Goal: Find specific fact: Find specific fact

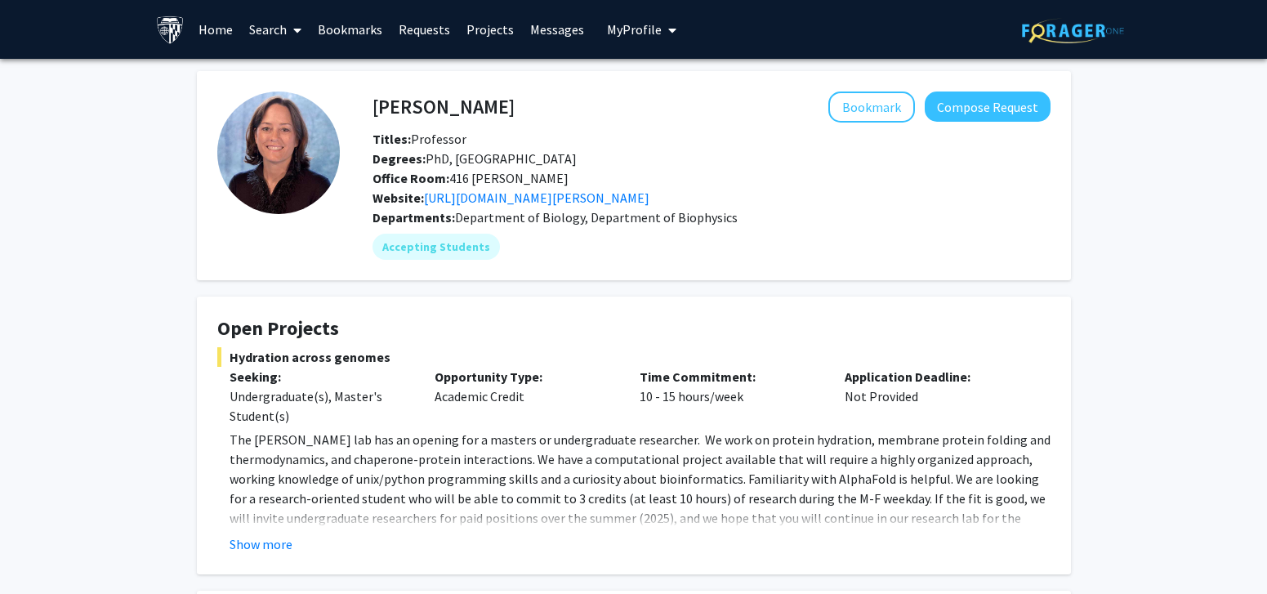
click at [401, 28] on link "Requests" at bounding box center [425, 29] width 68 height 57
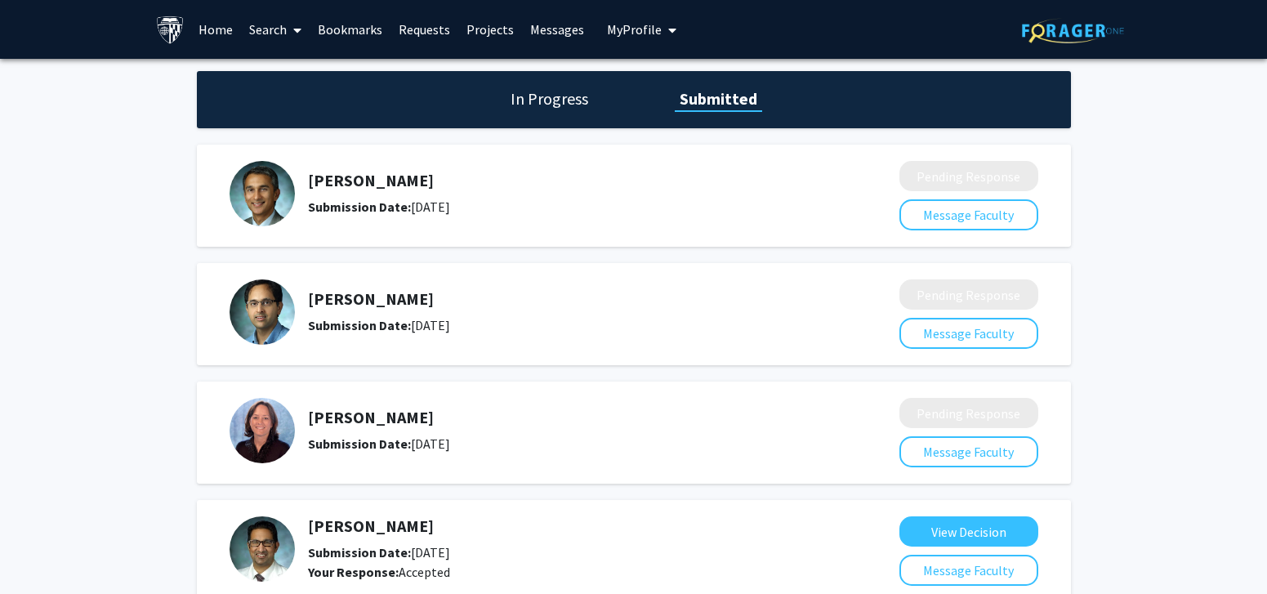
click at [206, 26] on link "Home" at bounding box center [215, 29] width 51 height 57
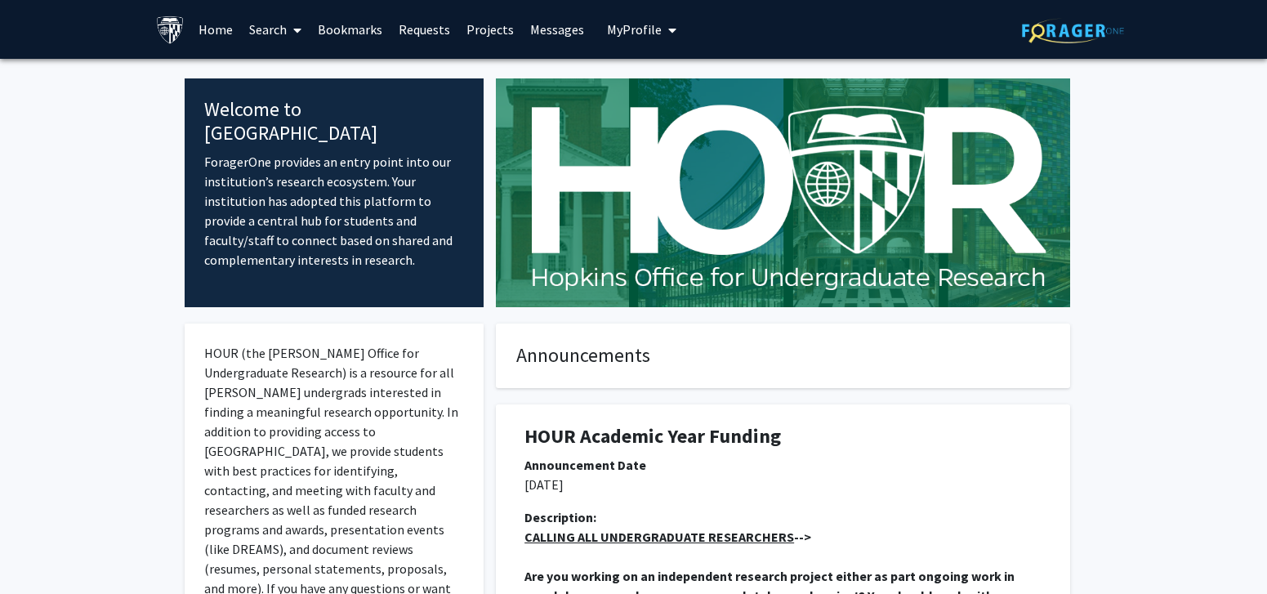
click at [475, 33] on link "Projects" at bounding box center [490, 29] width 64 height 57
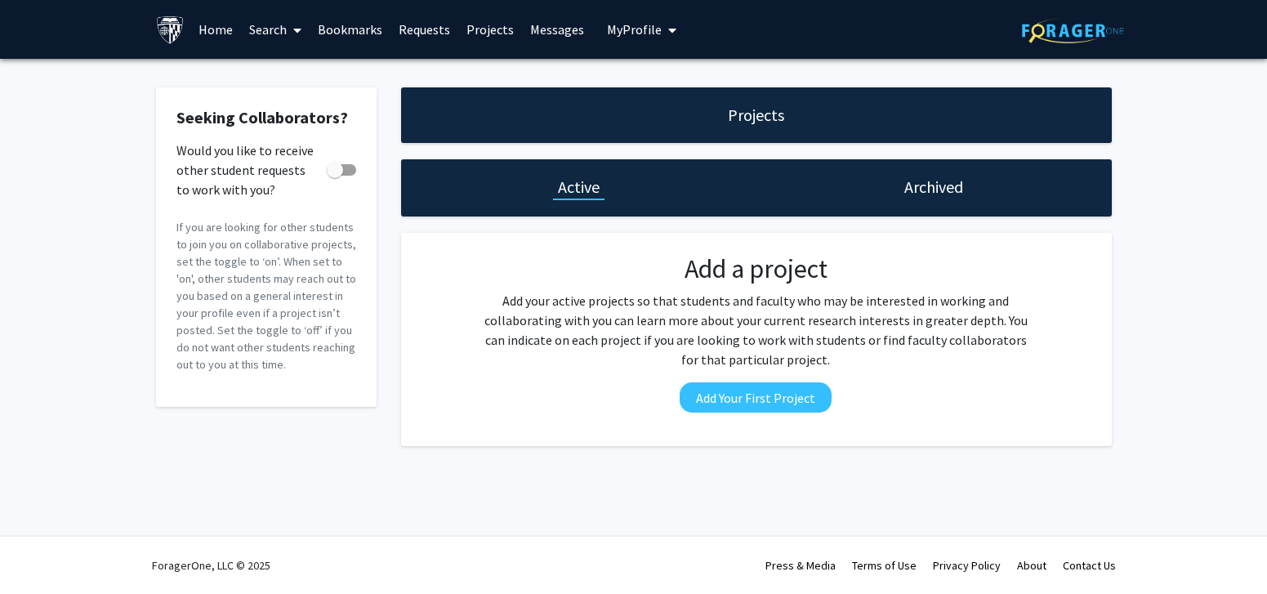
click at [435, 34] on link "Requests" at bounding box center [425, 29] width 68 height 57
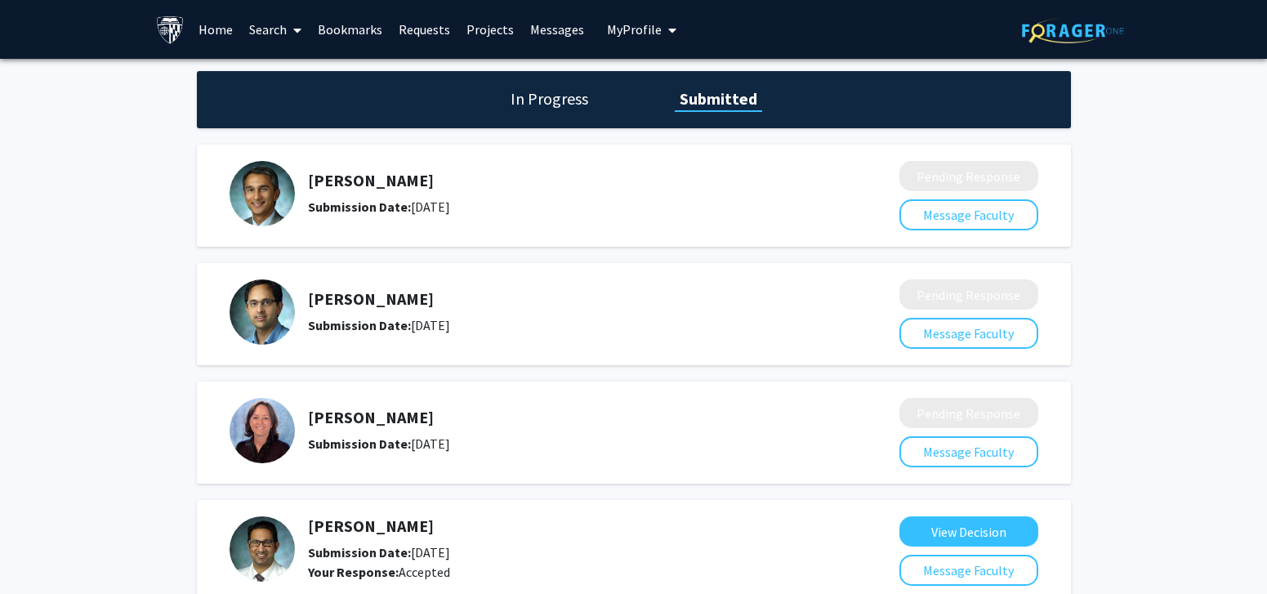
click at [579, 95] on h1 "In Progress" at bounding box center [549, 98] width 87 height 23
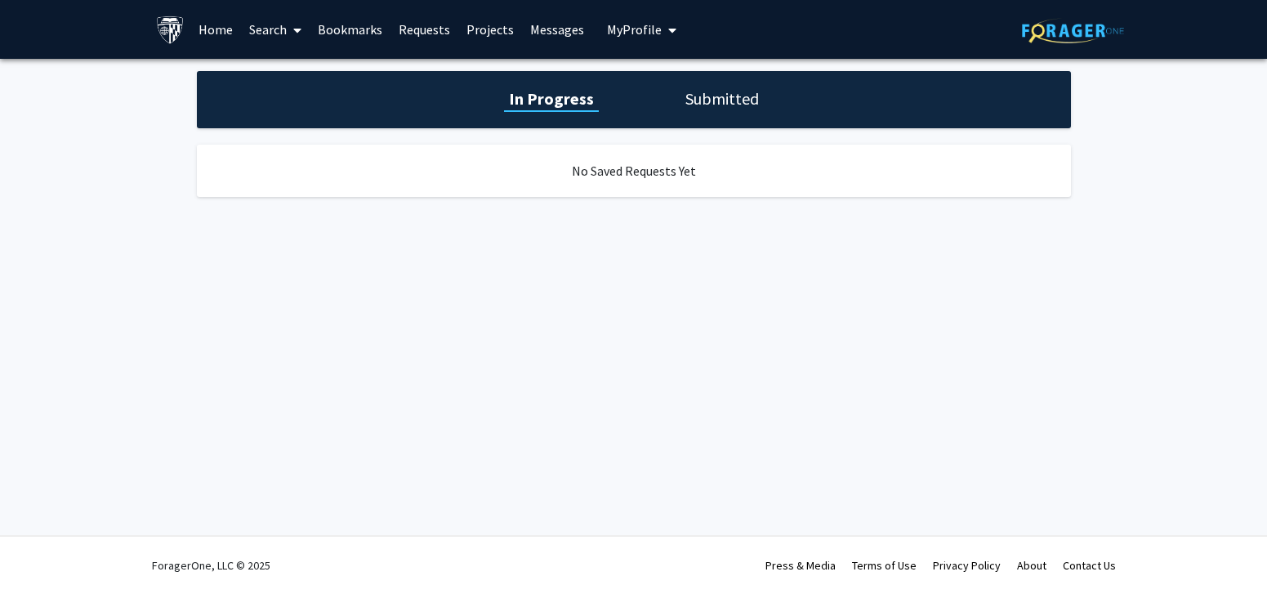
click at [710, 98] on h1 "Submitted" at bounding box center [722, 98] width 83 height 23
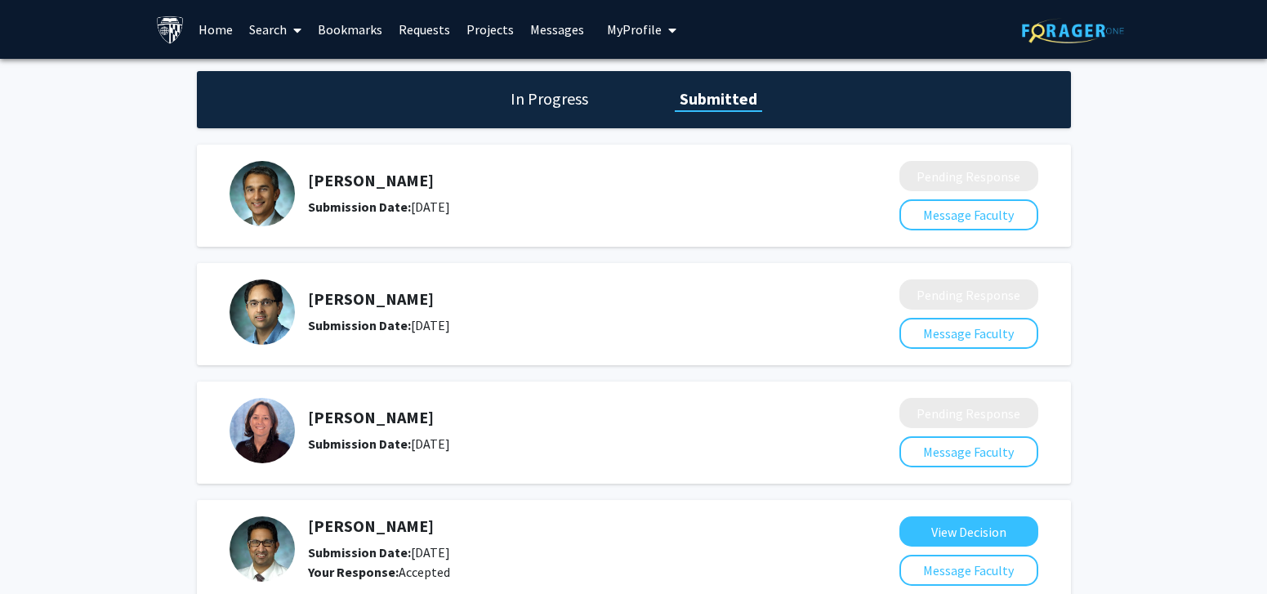
click at [551, 90] on h1 "In Progress" at bounding box center [549, 98] width 87 height 23
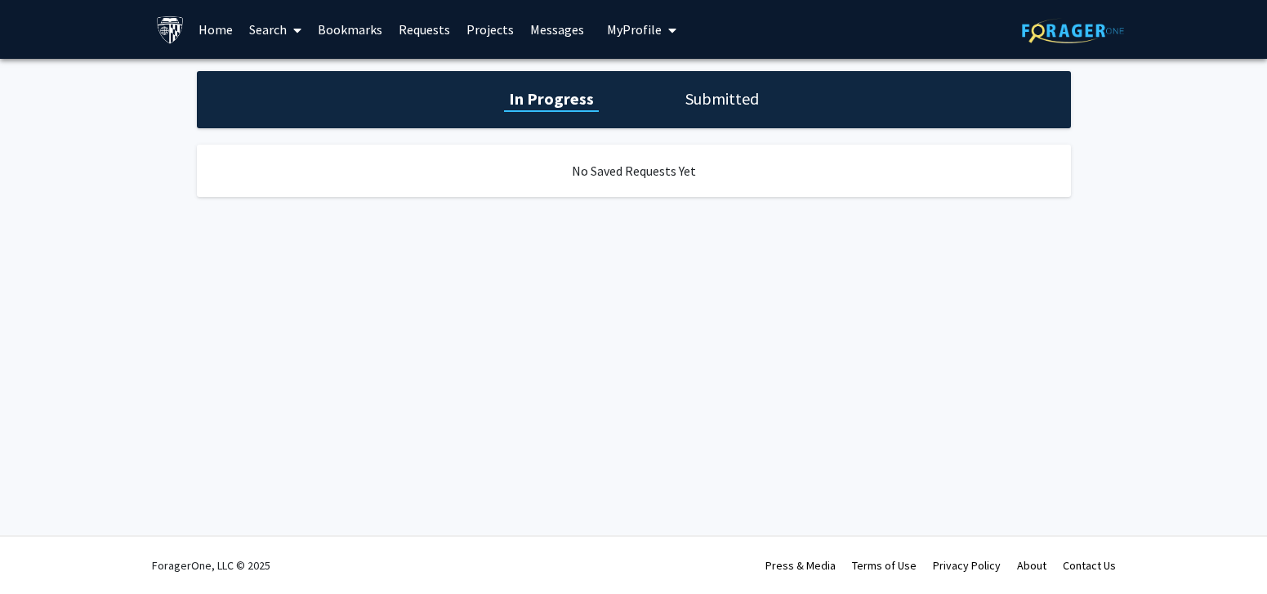
click at [713, 109] on h1 "Submitted" at bounding box center [722, 98] width 83 height 23
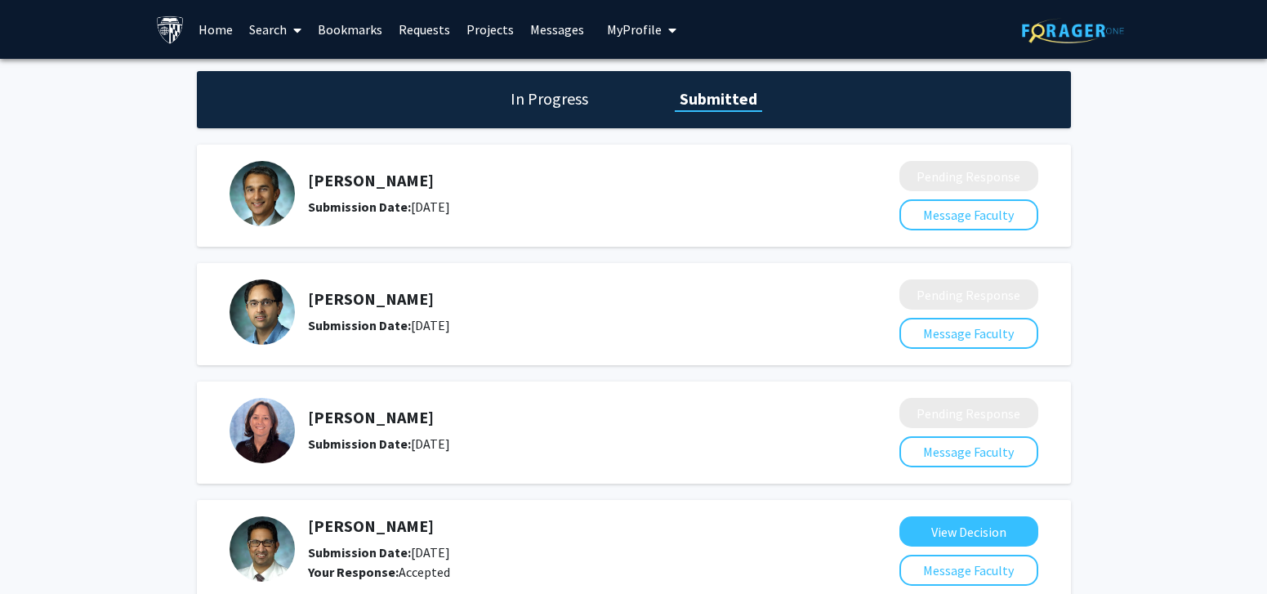
click at [266, 33] on link "Search" at bounding box center [275, 29] width 69 height 57
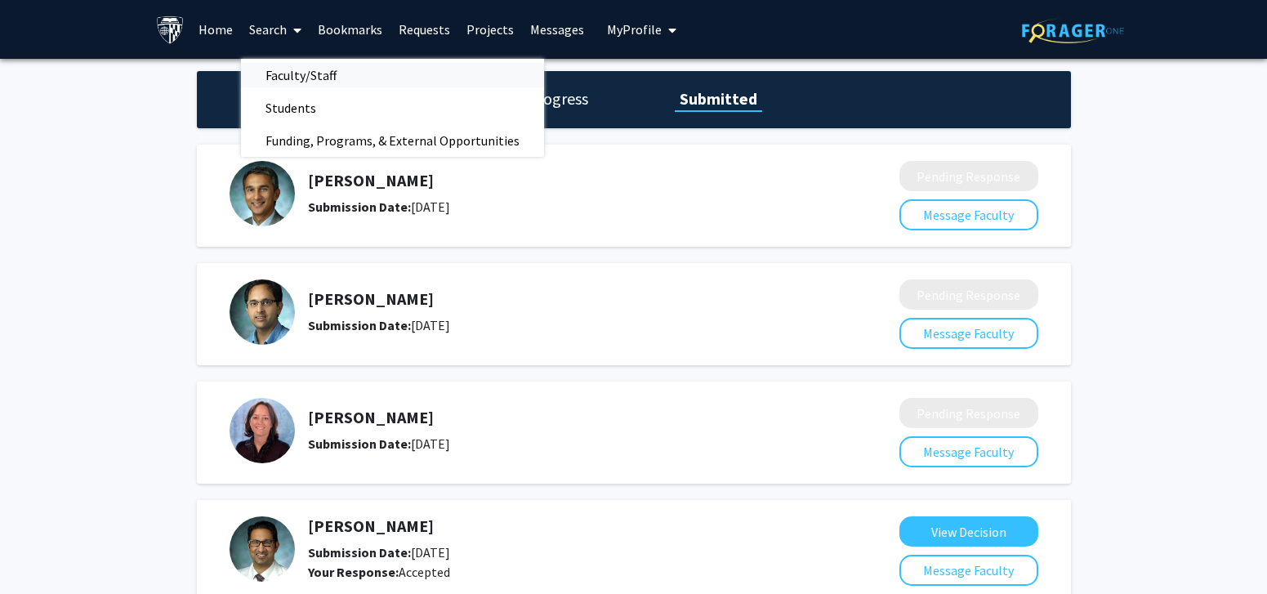
click at [263, 75] on span "Faculty/Staff" at bounding box center [301, 75] width 120 height 33
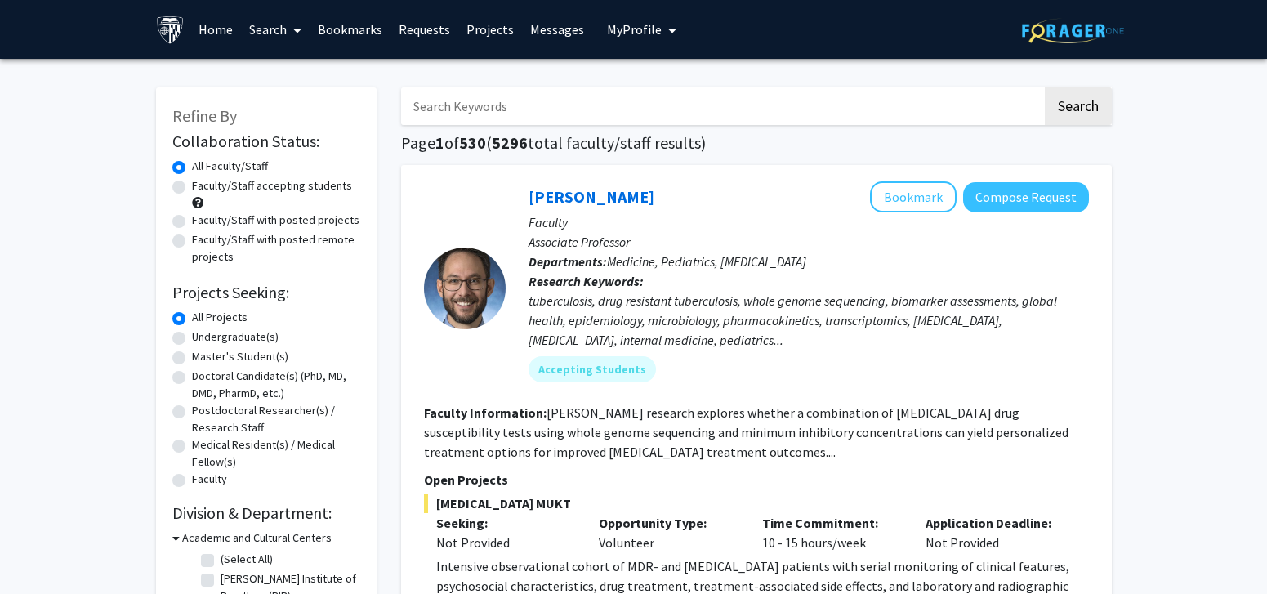
click at [469, 96] on input "Search Keywords" at bounding box center [722, 106] width 642 height 38
type input "utsav chitra"
click at [1045, 87] on button "Search" at bounding box center [1078, 106] width 67 height 38
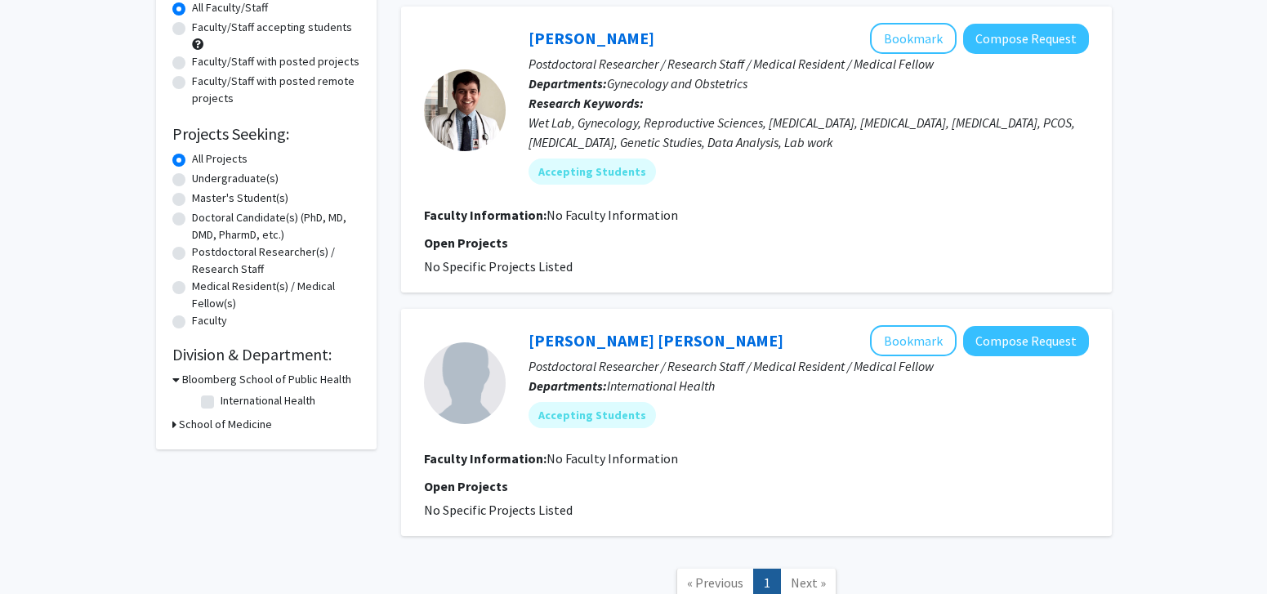
scroll to position [281, 0]
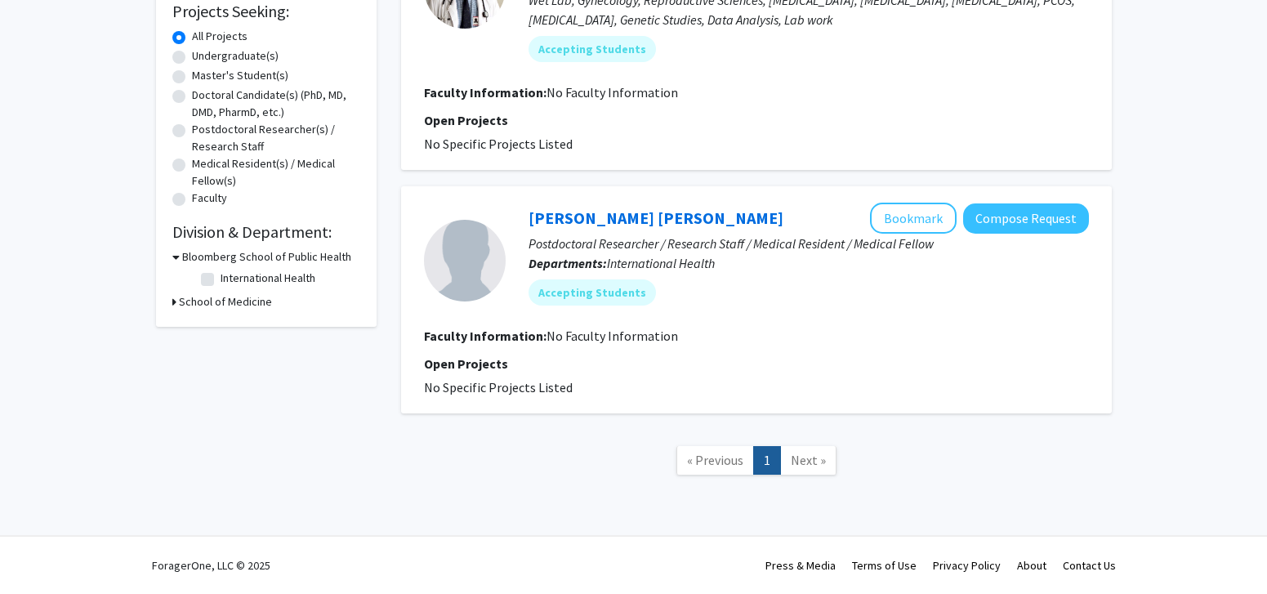
click at [802, 464] on span "Next »" at bounding box center [808, 460] width 35 height 16
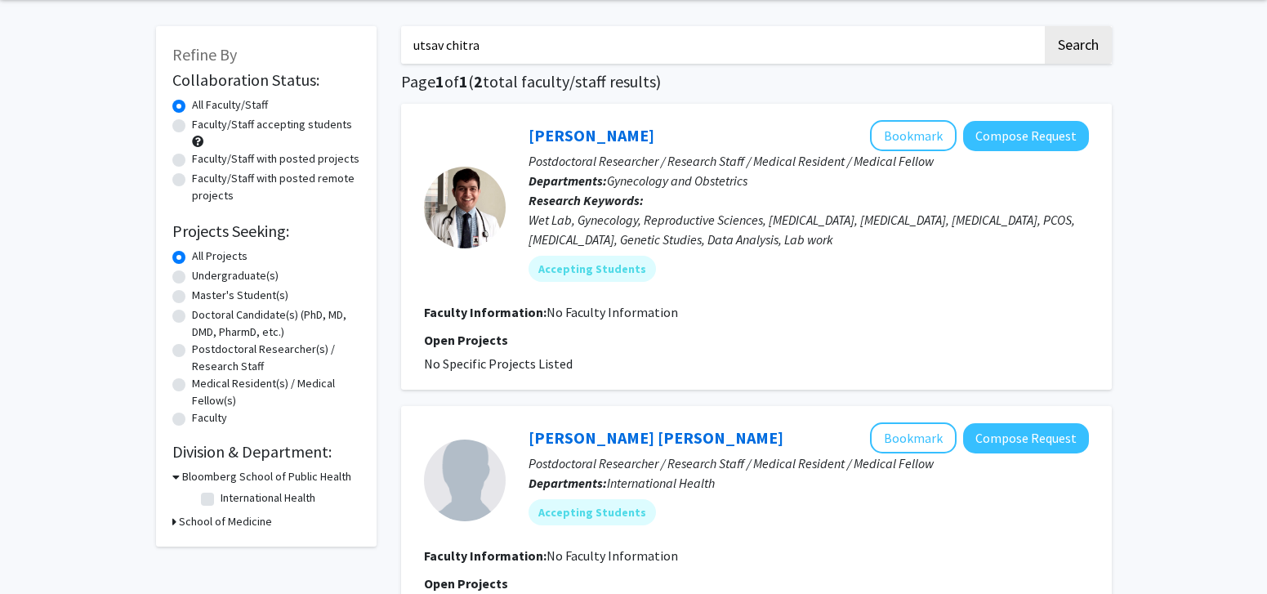
scroll to position [0, 0]
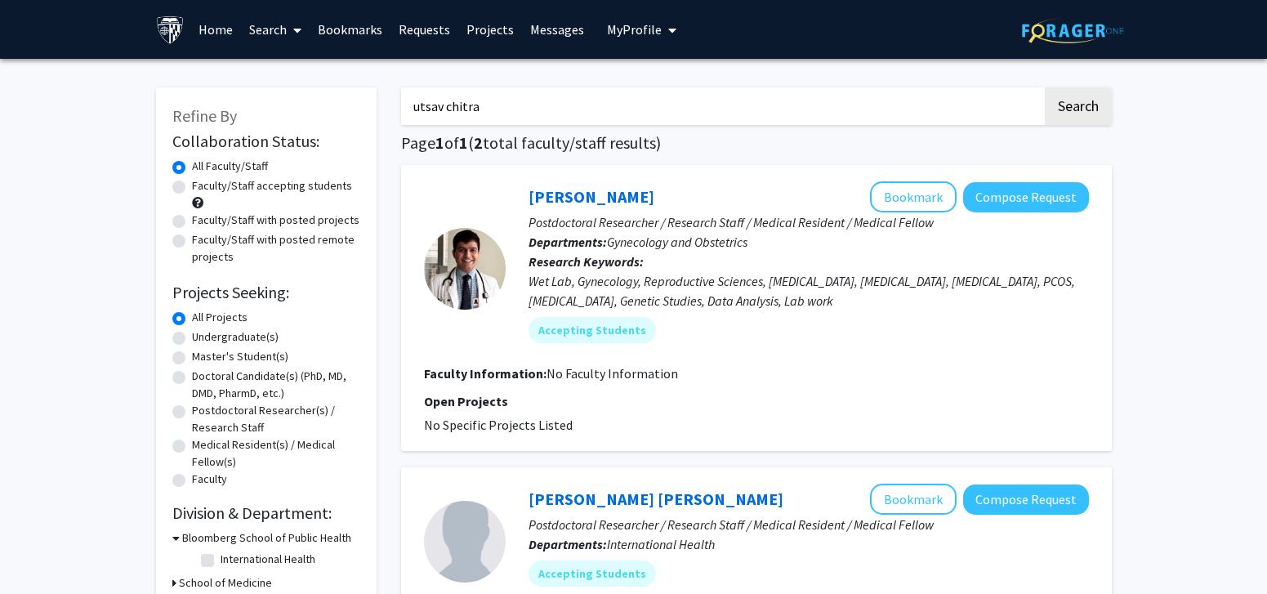
click at [217, 31] on link "Home" at bounding box center [215, 29] width 51 height 57
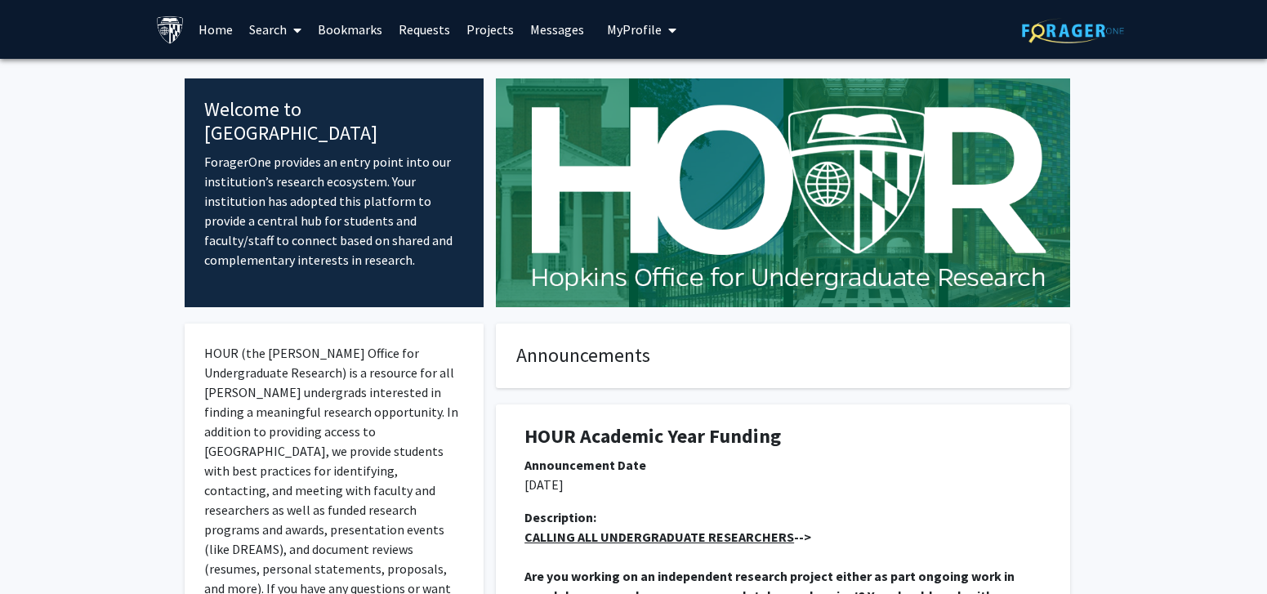
click at [280, 32] on link "Search" at bounding box center [275, 29] width 69 height 57
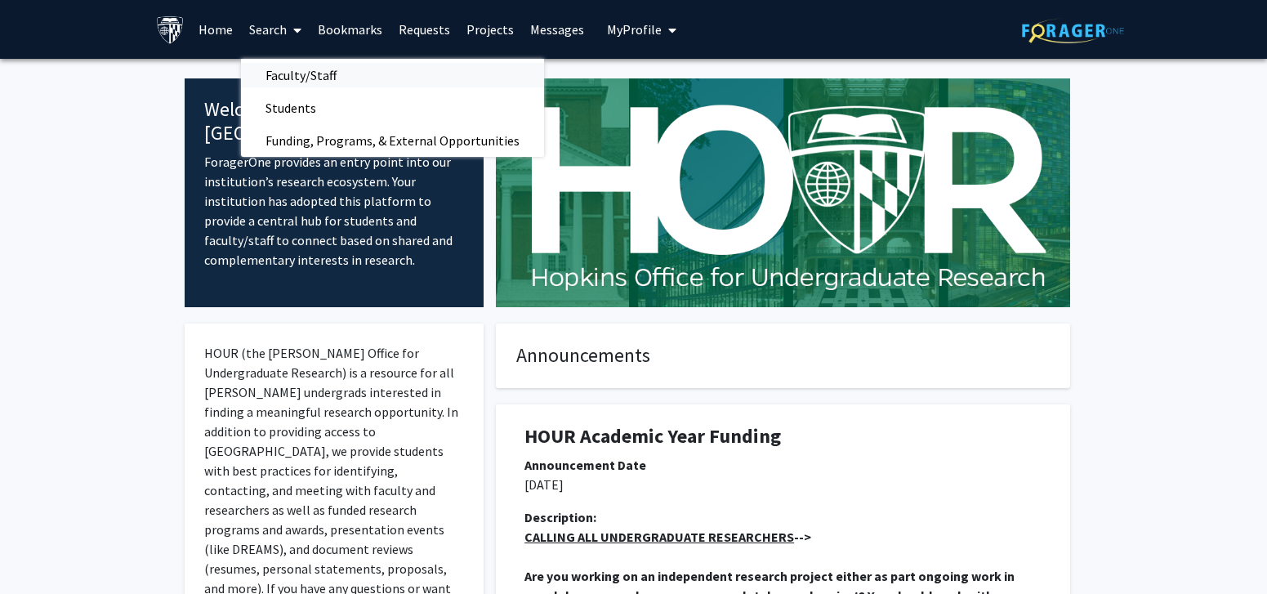
click at [286, 69] on span "Faculty/Staff" at bounding box center [301, 75] width 120 height 33
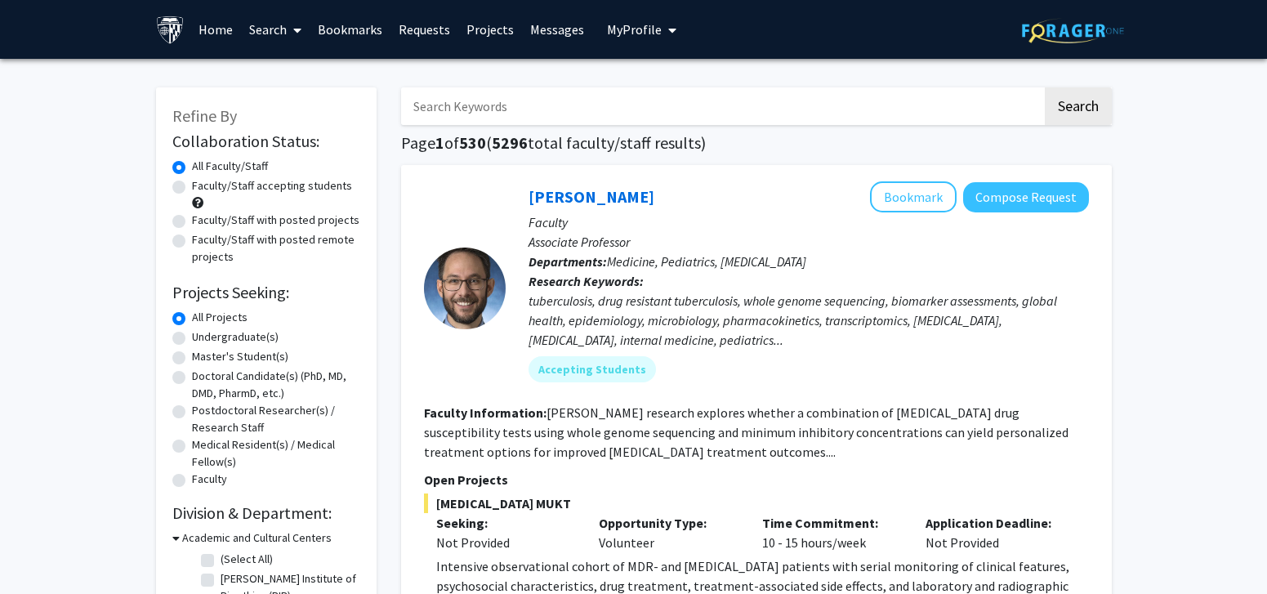
click at [645, 119] on input "Search Keywords" at bounding box center [722, 106] width 642 height 38
paste input "[PERSON_NAME]"
type input "[PERSON_NAME]"
click at [1045, 87] on button "Search" at bounding box center [1078, 106] width 67 height 38
